Goal: Go to known website: Access a specific website the user already knows

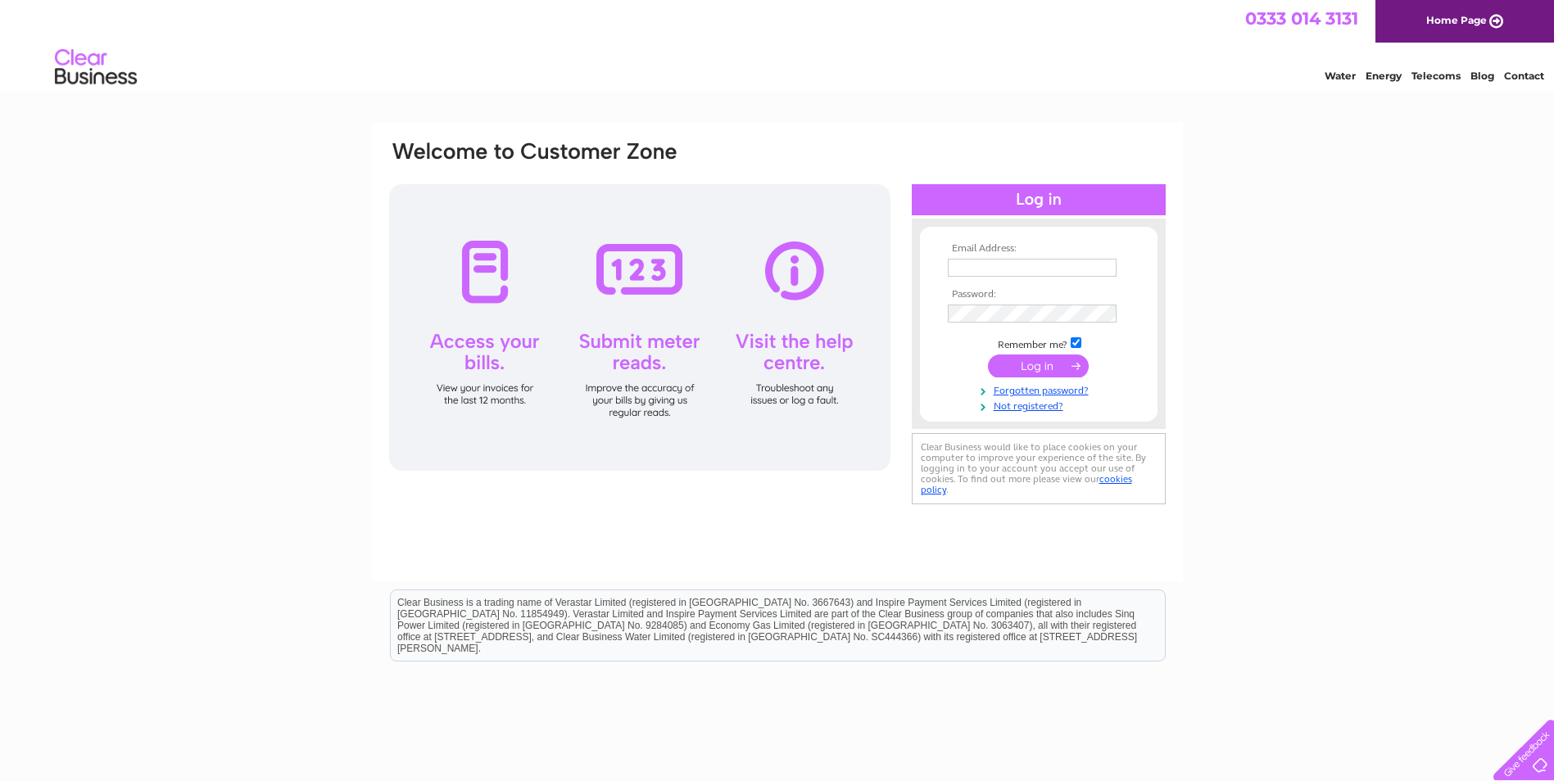
click at [994, 264] on input "text" at bounding box center [1032, 268] width 169 height 18
type input "[PERSON_NAME][EMAIL_ADDRESS][DOMAIN_NAME]"
click at [1027, 367] on input "submit" at bounding box center [1038, 366] width 101 height 23
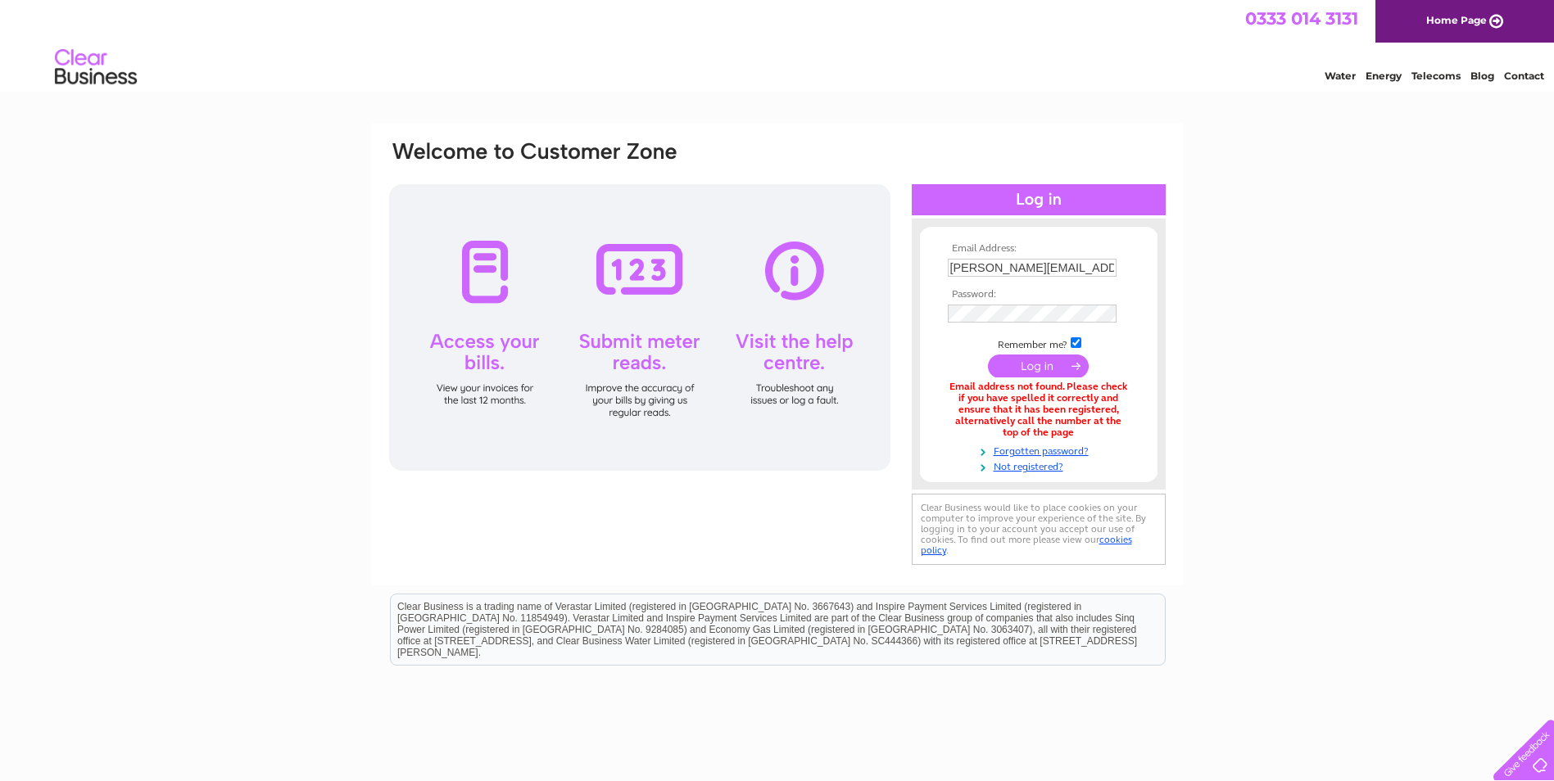
click at [1444, 22] on link "Home Page" at bounding box center [1464, 21] width 179 height 43
